Goal: Information Seeking & Learning: Learn about a topic

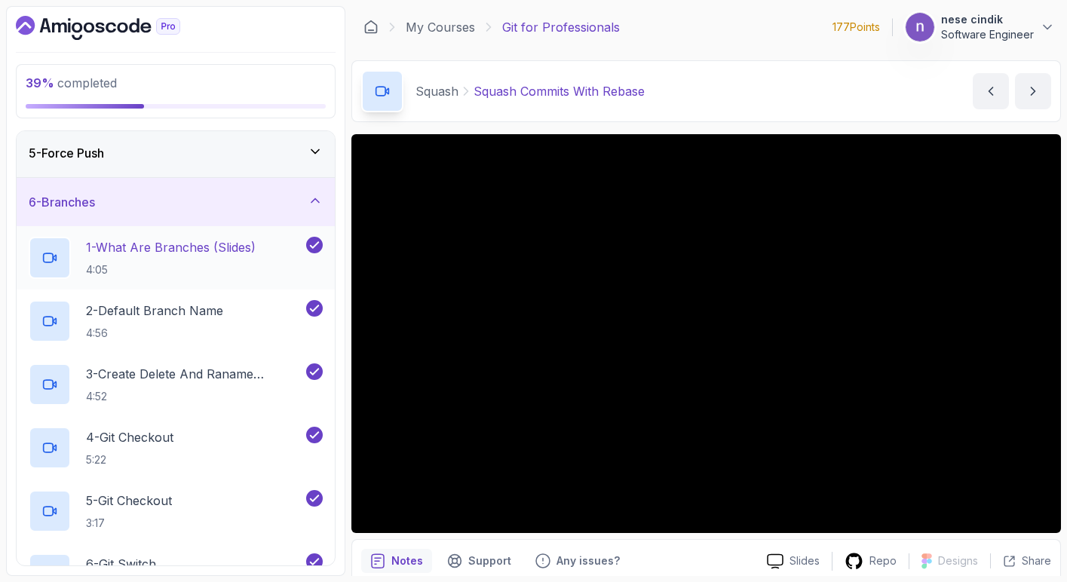
scroll to position [112, 0]
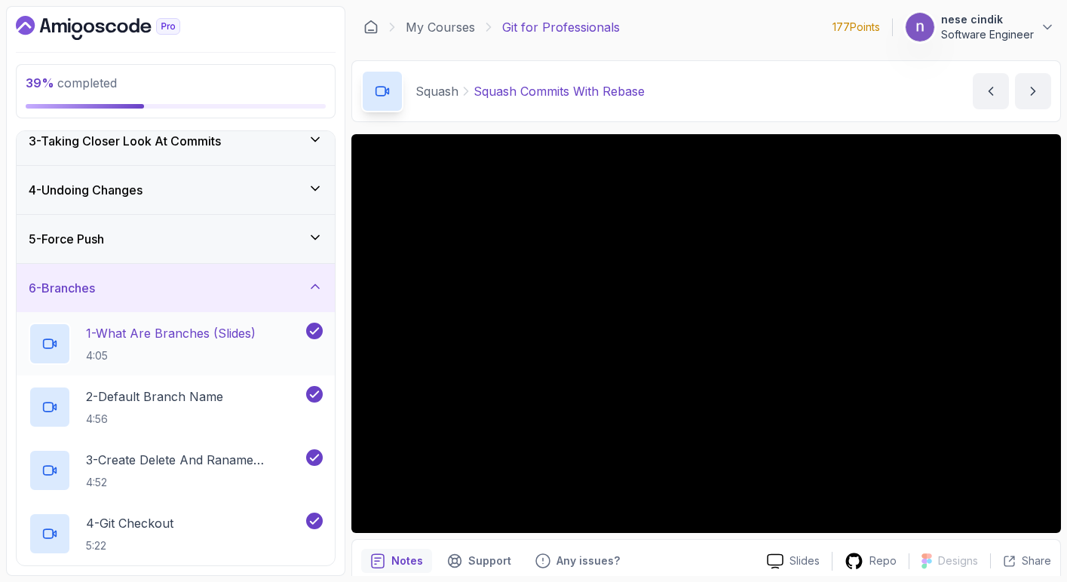
click at [195, 338] on p "1 - What Are Branches (Slides)" at bounding box center [171, 333] width 170 height 18
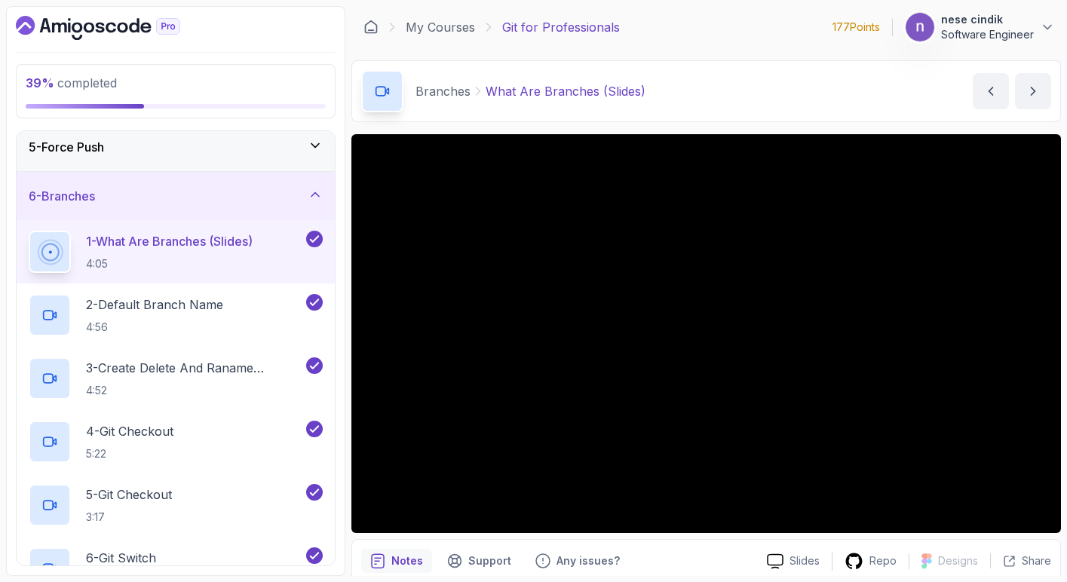
scroll to position [274, 0]
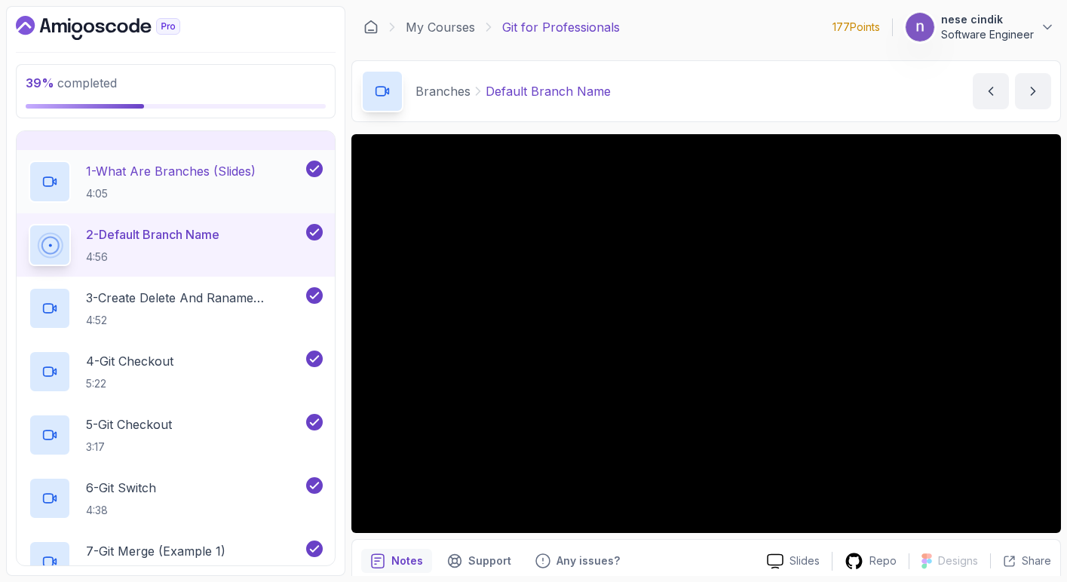
click at [167, 182] on h2 "1 - What Are Branches (Slides) 4:05" at bounding box center [171, 181] width 170 height 39
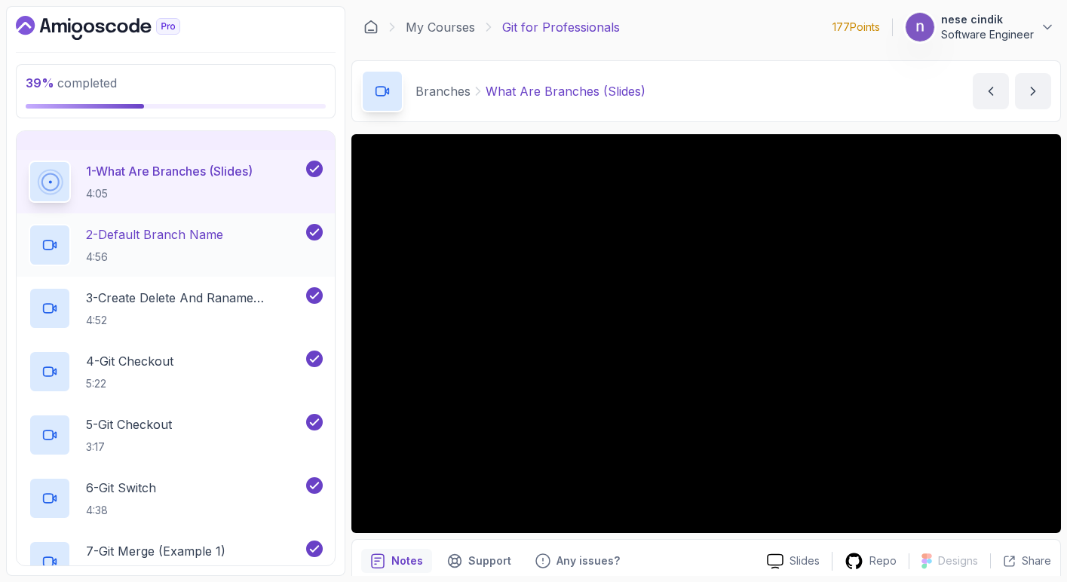
click at [177, 258] on p "4:56" at bounding box center [154, 257] width 137 height 15
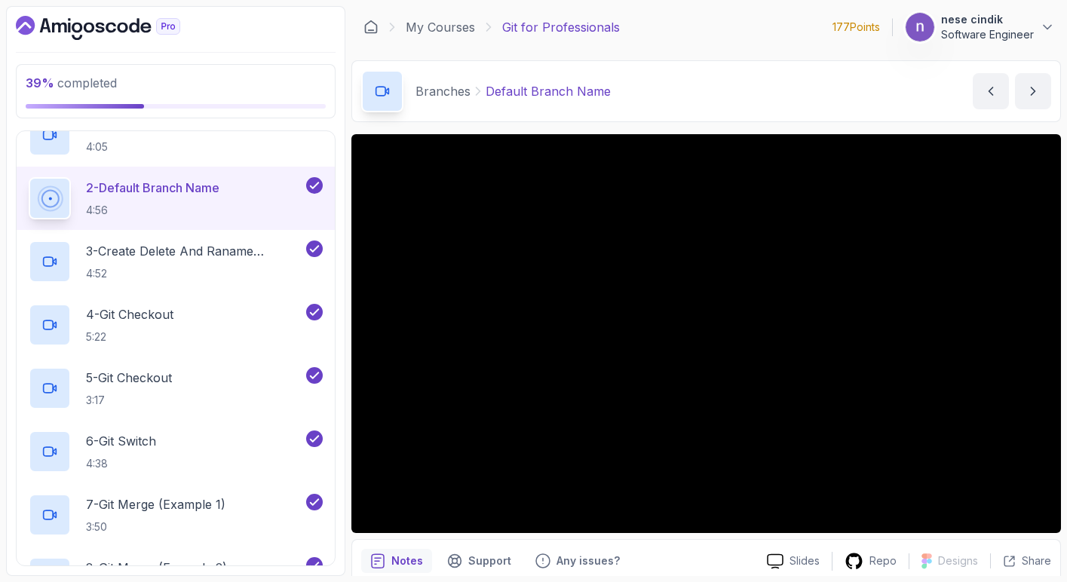
scroll to position [216, 0]
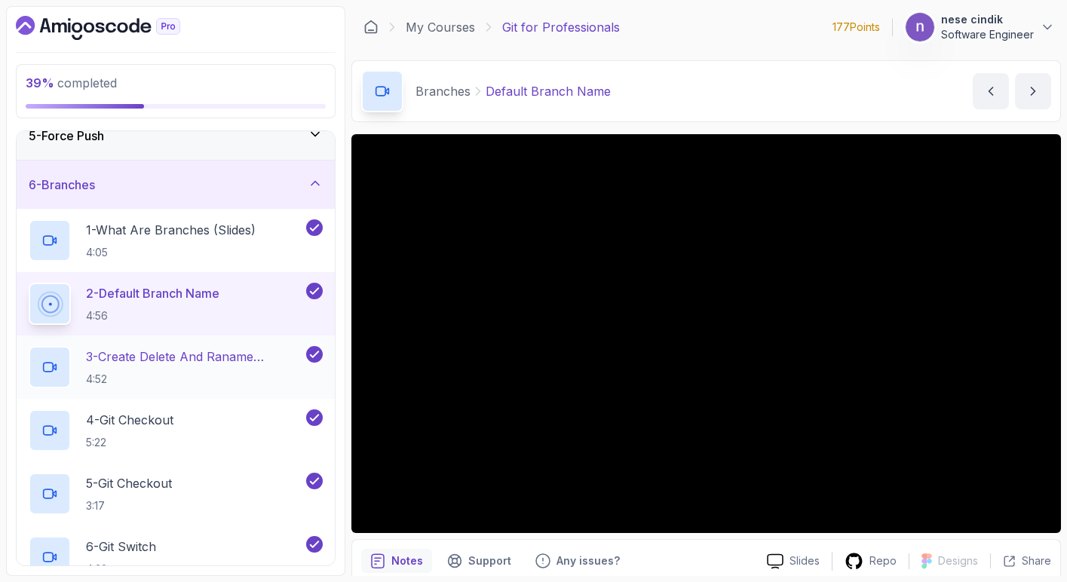
click at [159, 345] on div "3 - Create Delete And Raname Branches 4:52" at bounding box center [176, 366] width 318 height 63
click at [159, 360] on p "3 - Create Delete And Raname Branches" at bounding box center [194, 357] width 217 height 18
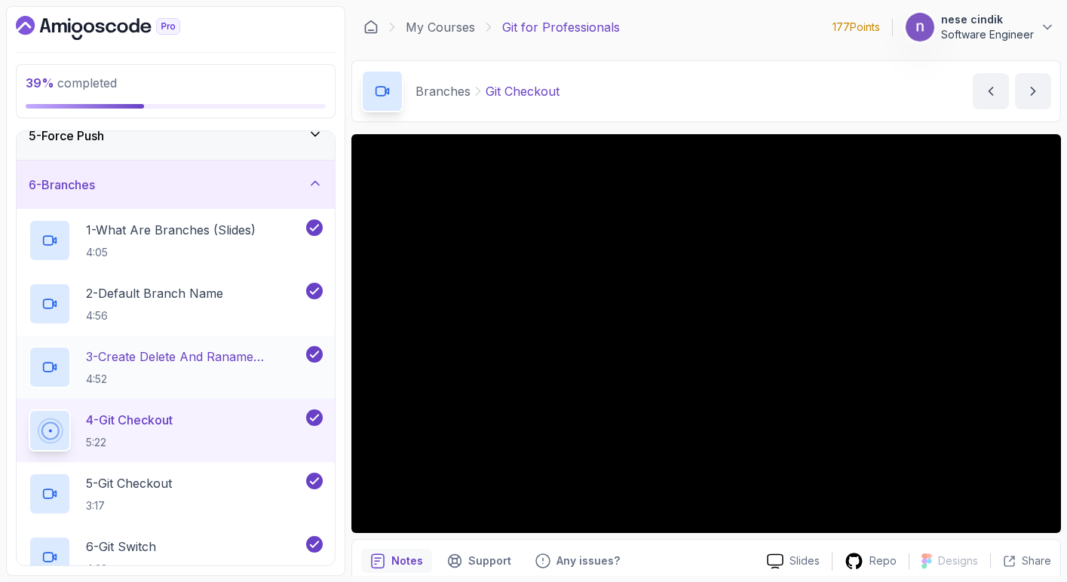
click at [185, 351] on p "3 - Create Delete And Raname Branches" at bounding box center [194, 357] width 217 height 18
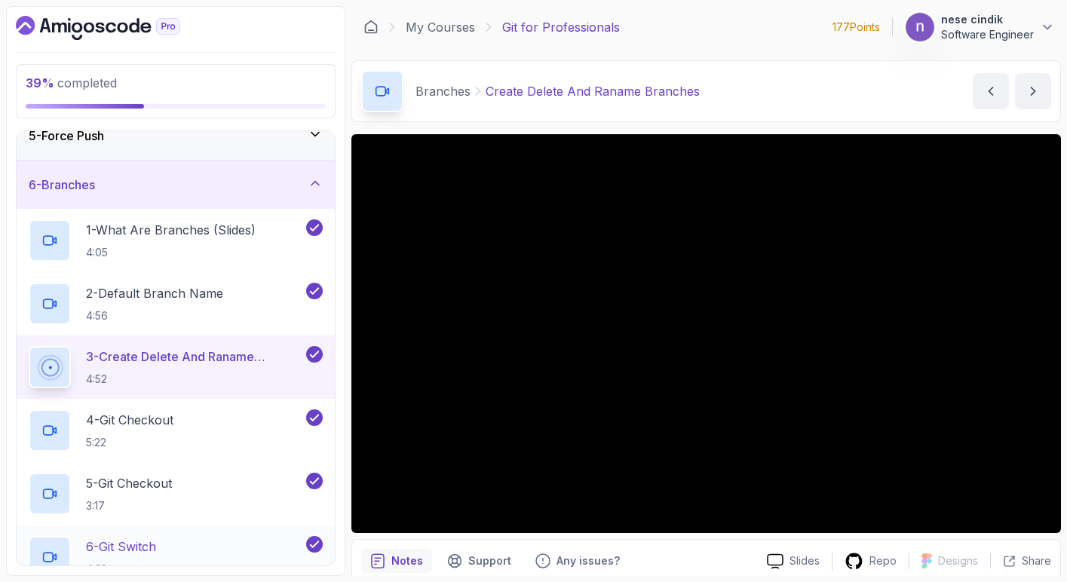
click at [124, 537] on p "6 - Git Switch" at bounding box center [121, 546] width 70 height 18
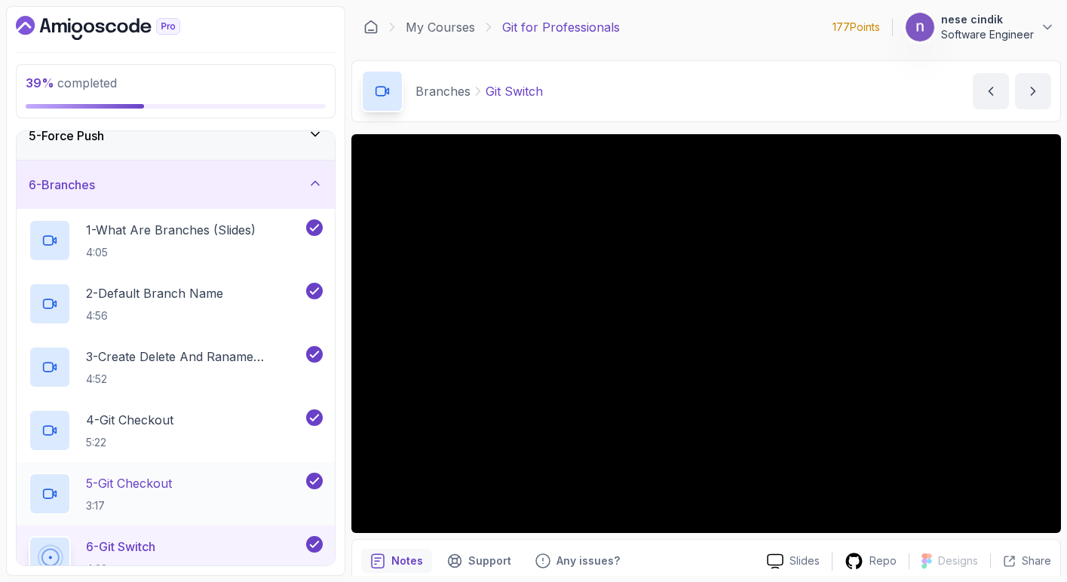
scroll to position [348, 0]
